Goal: Task Accomplishment & Management: Use online tool/utility

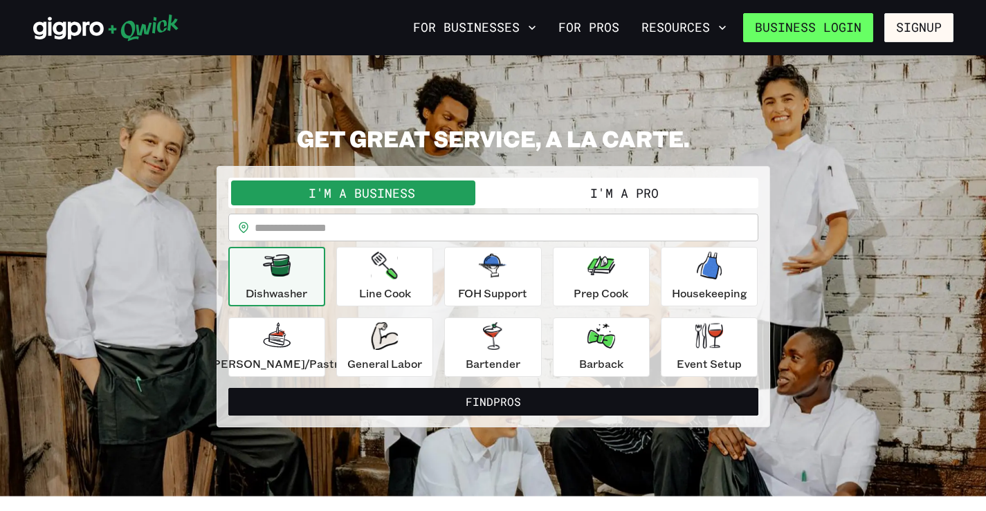
click at [843, 28] on link "Business Login" at bounding box center [808, 27] width 130 height 29
click at [611, 196] on button "I'm a Pro" at bounding box center [624, 193] width 262 height 25
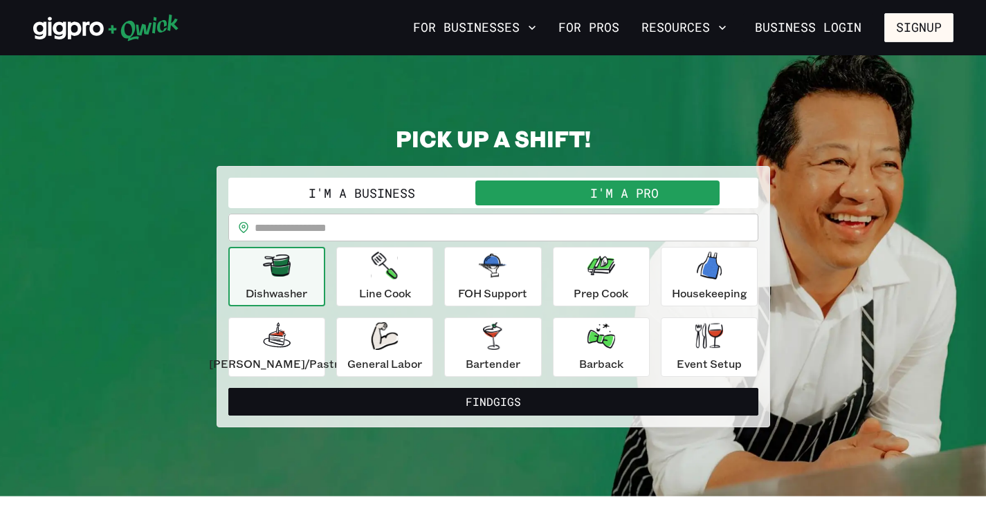
click at [284, 290] on p "Dishwasher" at bounding box center [277, 293] width 62 height 17
click at [695, 263] on icon "button" at bounding box center [709, 266] width 28 height 28
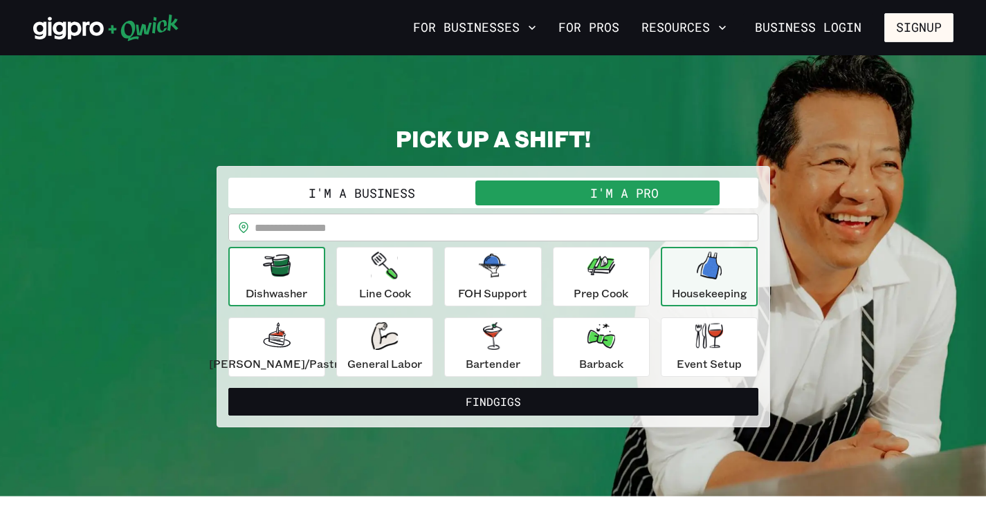
click at [307, 287] on p "Dishwasher" at bounding box center [277, 293] width 62 height 17
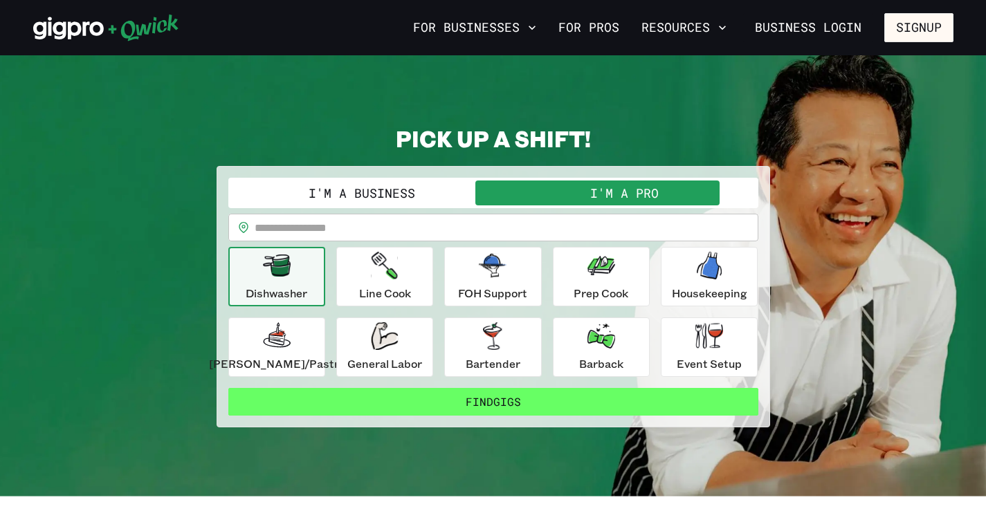
click at [495, 400] on button "Find Gigs" at bounding box center [493, 402] width 530 height 28
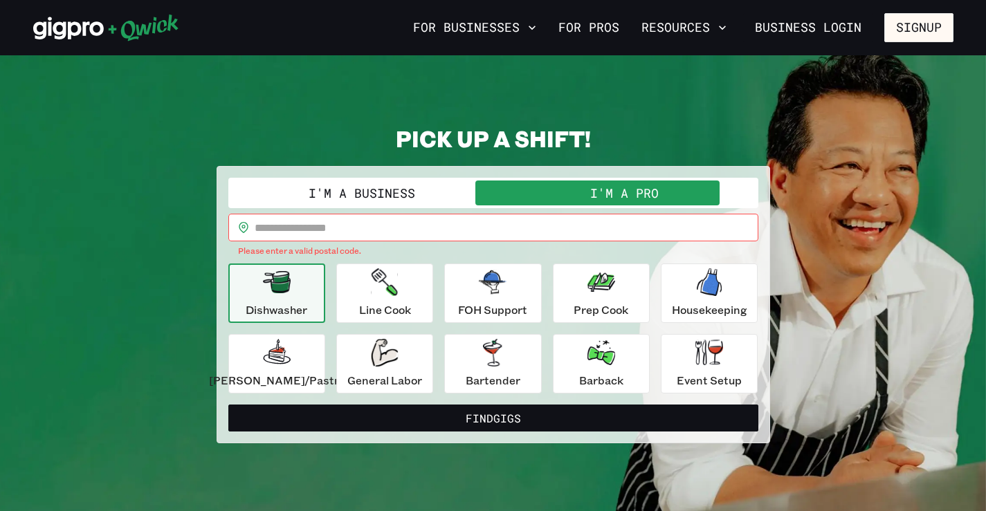
click at [339, 229] on input "text" at bounding box center [507, 228] width 504 height 28
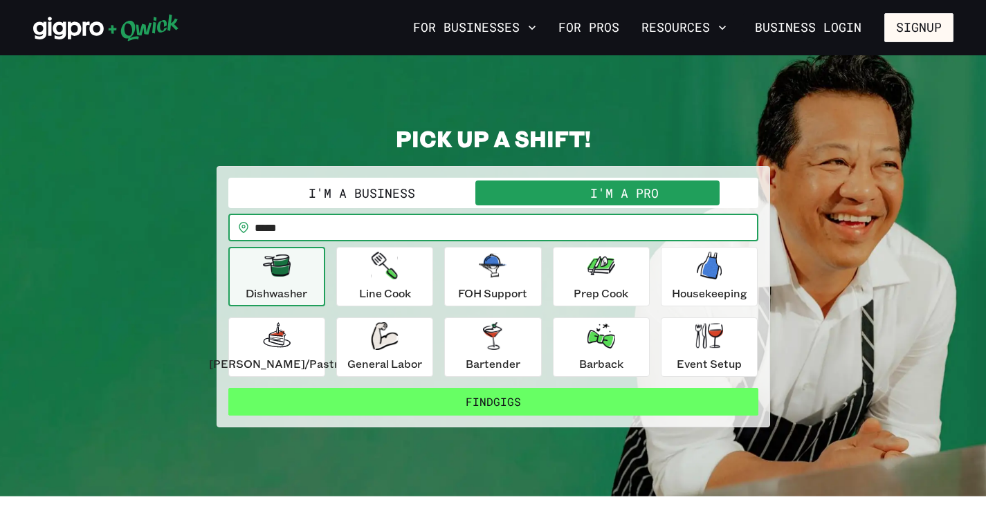
type input "*****"
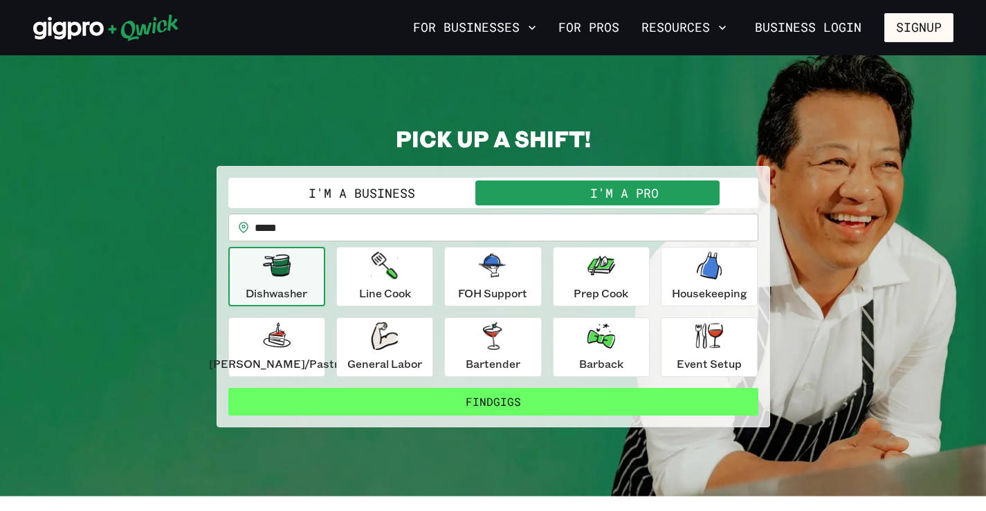
click at [434, 410] on button "Find Gigs" at bounding box center [493, 402] width 530 height 28
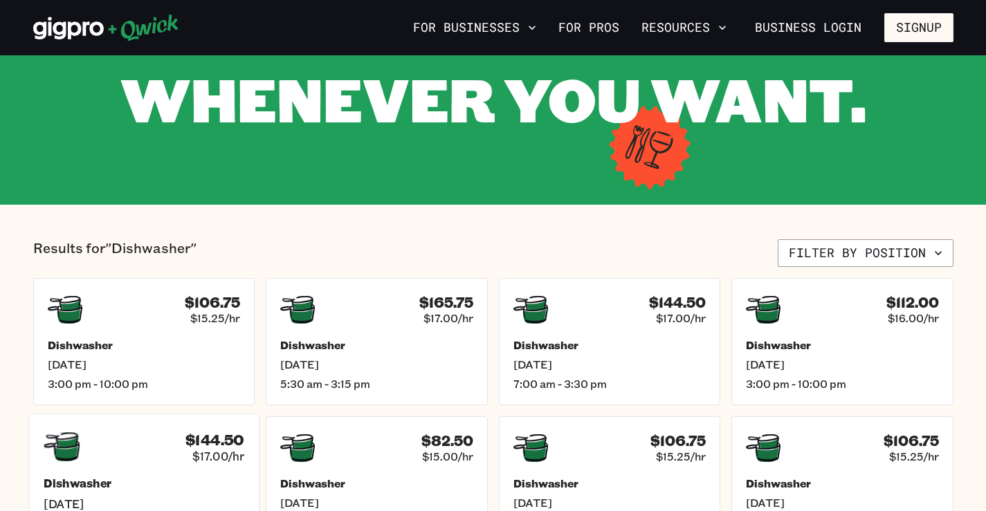
scroll to position [138, 0]
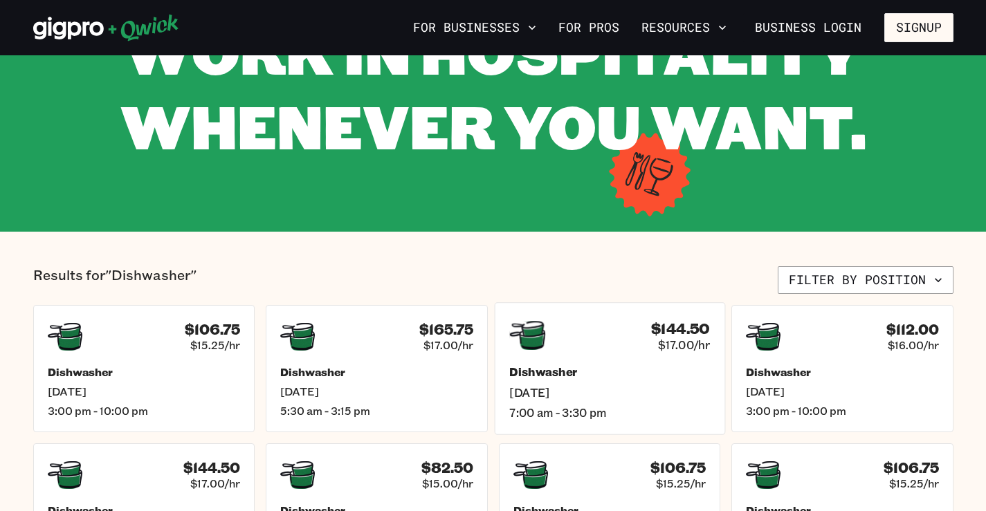
click at [592, 376] on h5 "Dishwasher" at bounding box center [609, 372] width 201 height 15
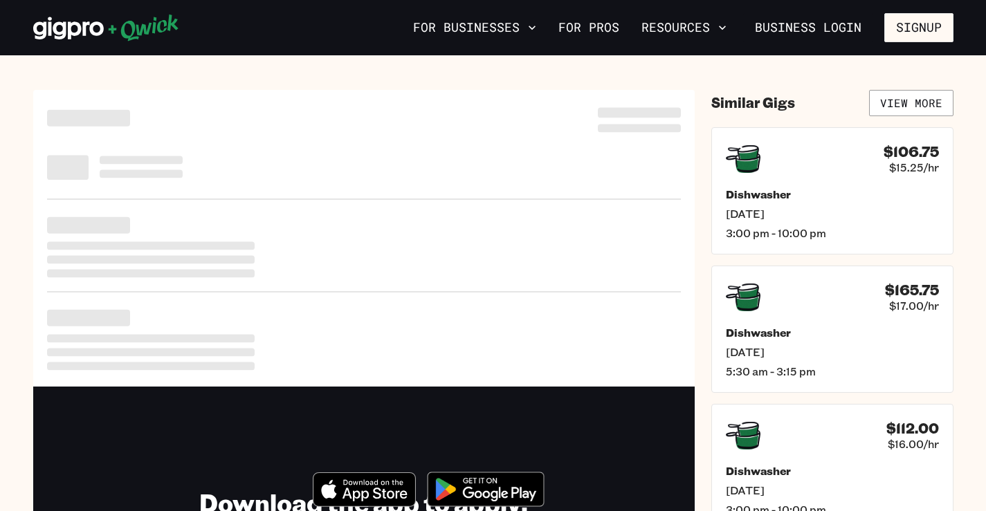
click at [592, 376] on div at bounding box center [363, 238] width 661 height 297
